Goal: Navigation & Orientation: Find specific page/section

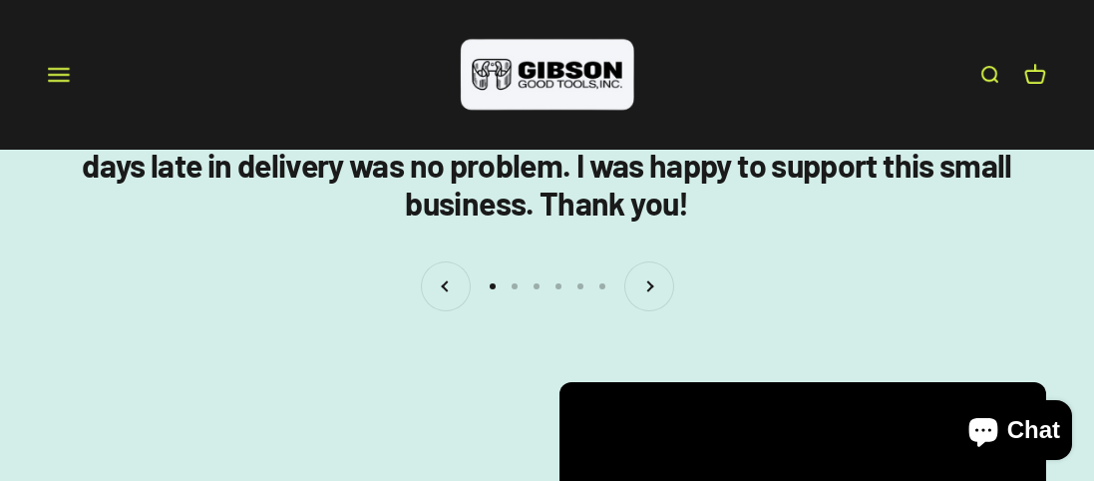
scroll to position [2752, 0]
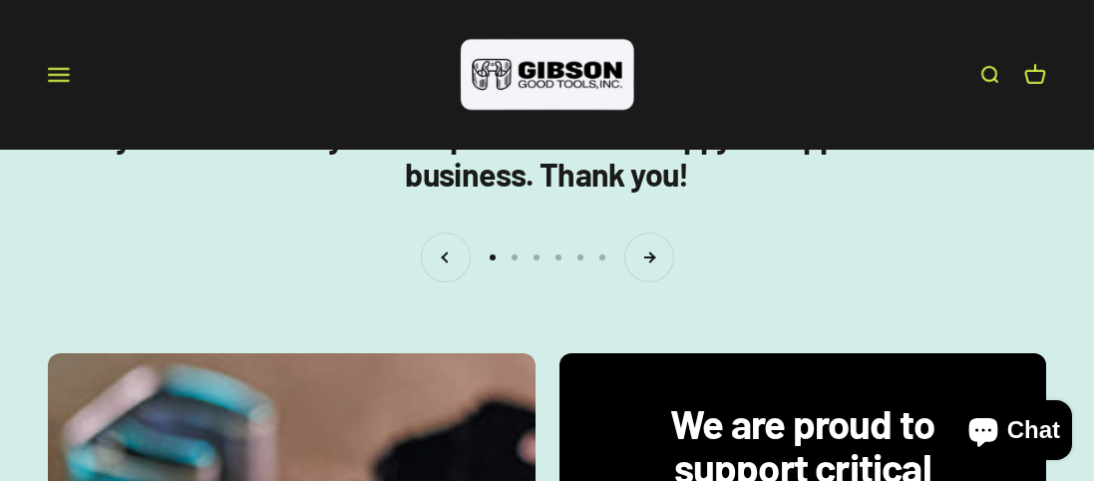
click at [645, 262] on button "Next" at bounding box center [649, 257] width 48 height 48
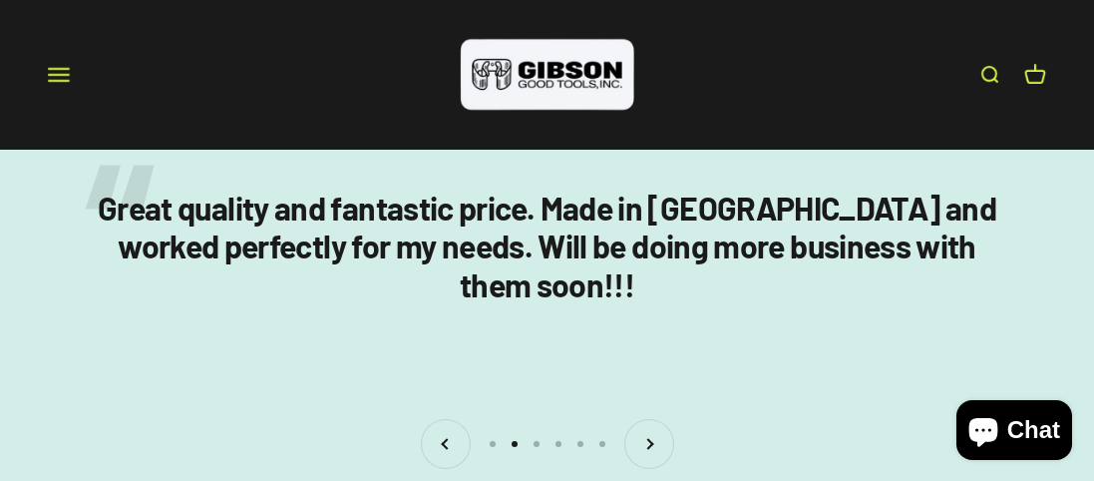
scroll to position [2569, 0]
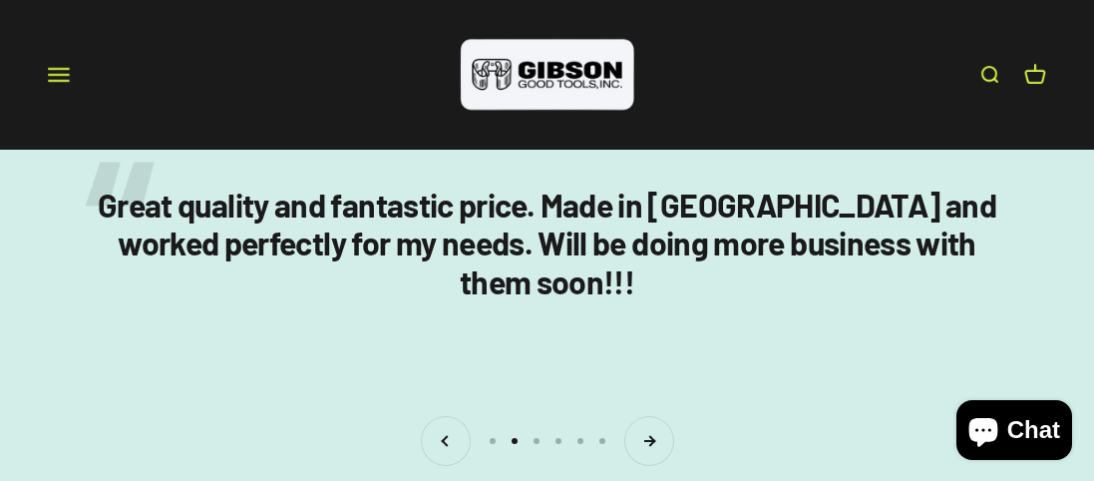
click at [646, 430] on button "Next" at bounding box center [649, 441] width 48 height 48
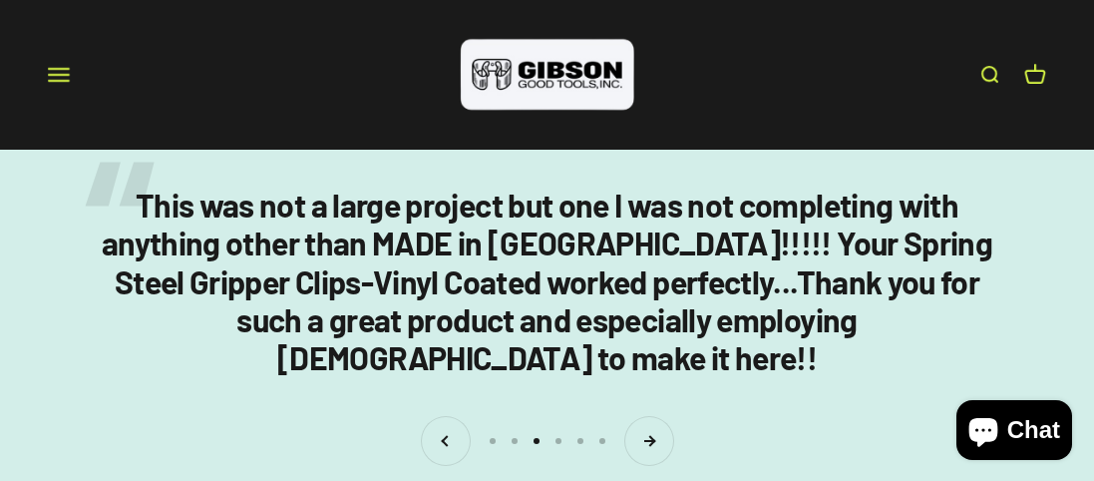
click at [648, 438] on button "Next" at bounding box center [649, 441] width 48 height 48
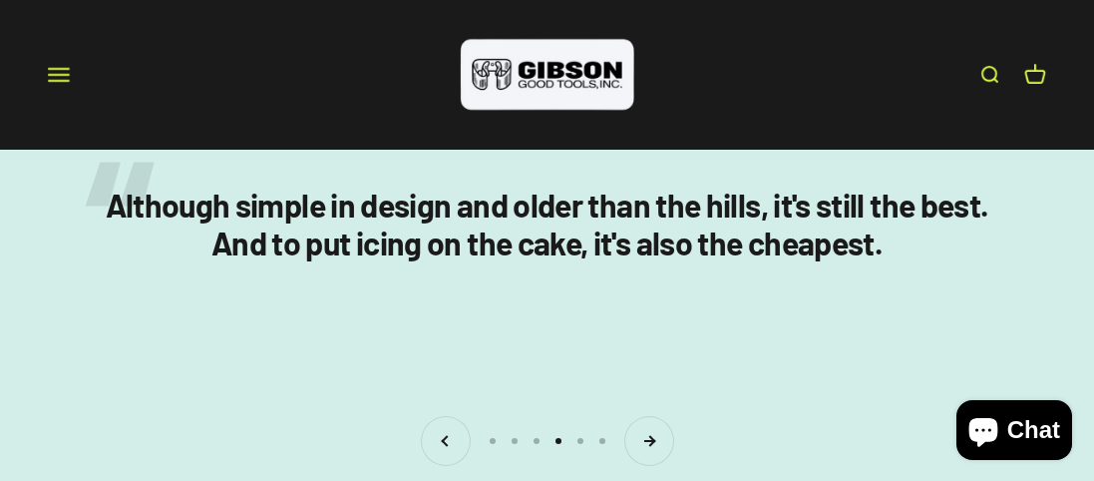
click at [648, 432] on button "Next" at bounding box center [649, 441] width 48 height 48
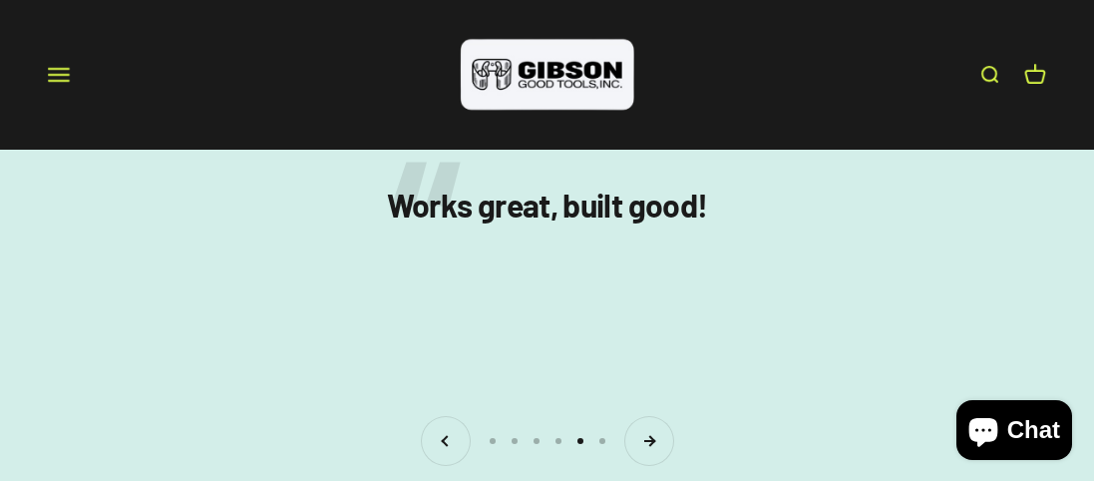
click at [645, 427] on button "Next" at bounding box center [649, 441] width 48 height 48
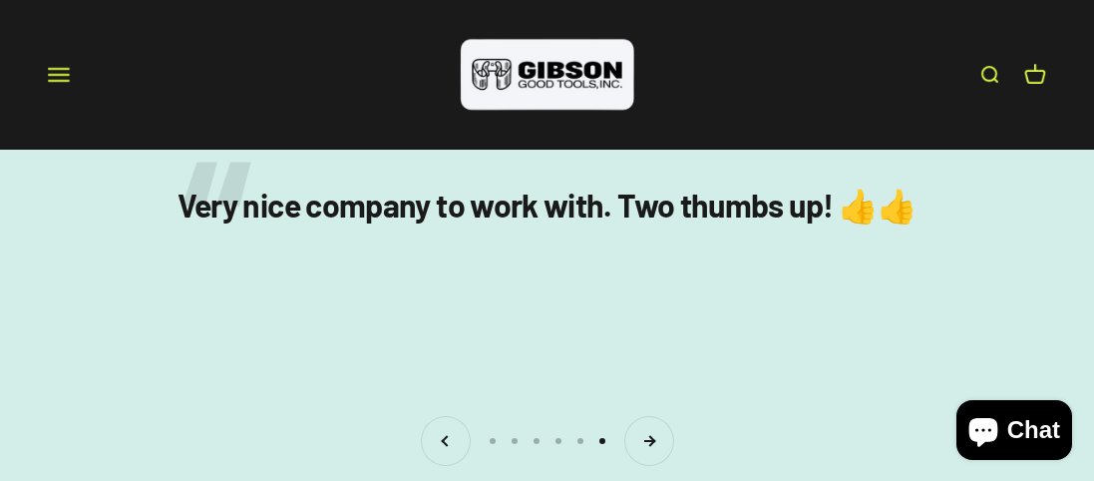
click at [650, 427] on button "Next" at bounding box center [649, 441] width 48 height 48
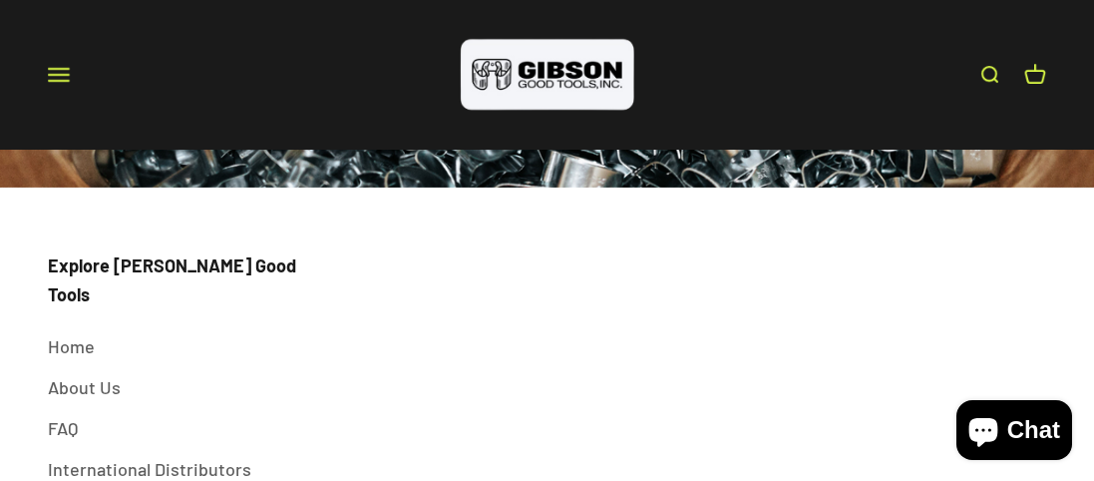
scroll to position [6309, 0]
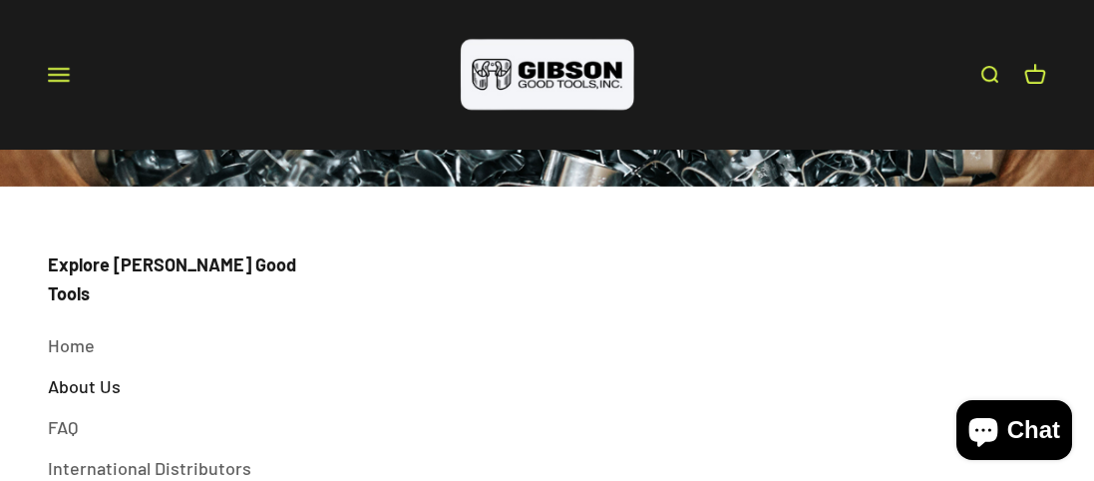
click at [94, 372] on link "About Us" at bounding box center [84, 386] width 73 height 29
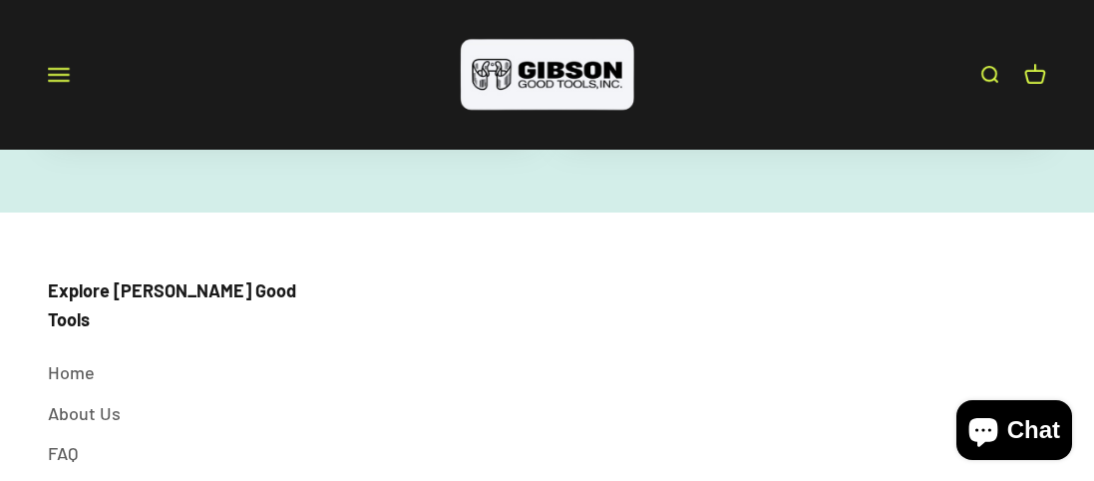
scroll to position [3126, 0]
